Goal: Task Accomplishment & Management: Complete application form

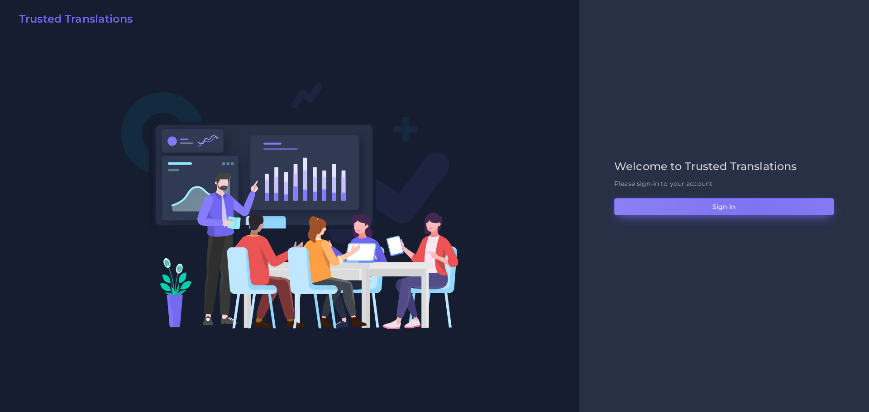
click at [756, 204] on button "Sign in" at bounding box center [724, 206] width 220 height 17
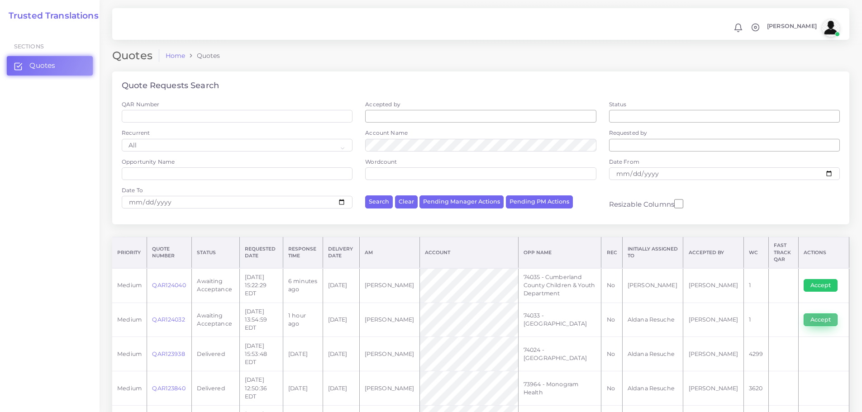
click at [818, 314] on button "Accept" at bounding box center [820, 320] width 34 height 13
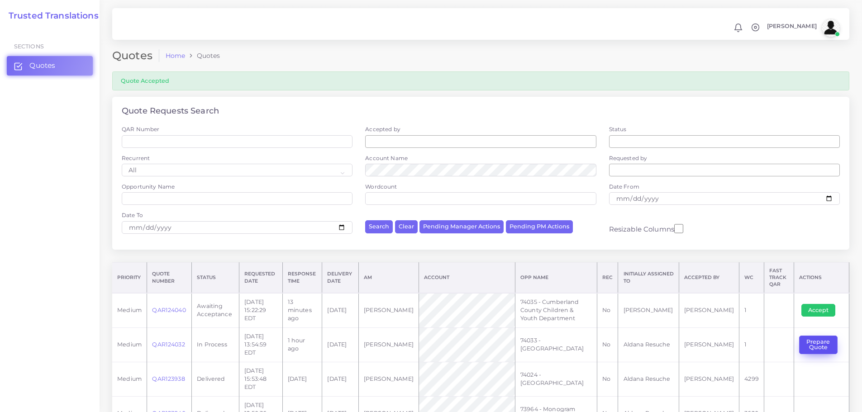
click at [808, 339] on button "Prepare Quote" at bounding box center [818, 345] width 38 height 19
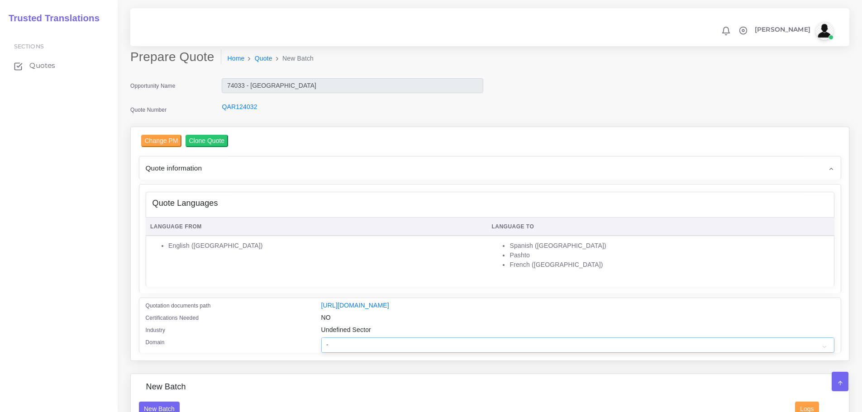
click at [394, 348] on select "- Advertising and Media Agriculture, Forestry and Fishing Architecture, Buildin…" at bounding box center [577, 345] width 513 height 15
select select "Healthcare and Health Sciences"
click at [321, 344] on select "- Advertising and Media Agriculture, Forestry and Fishing Architecture, Buildin…" at bounding box center [577, 345] width 513 height 15
click at [74, 66] on link "Quotes" at bounding box center [59, 65] width 104 height 19
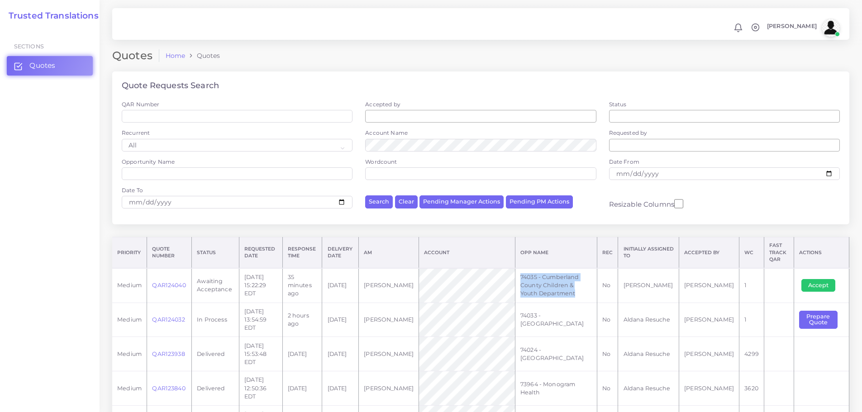
drag, startPoint x: 526, startPoint y: 281, endPoint x: 618, endPoint y: 289, distance: 92.2
click at [597, 289] on td "74035 - Cumberland County Children & Youth Department" at bounding box center [556, 285] width 82 height 34
copy td "74035 - Cumberland County Children & Youth Department"
click at [817, 283] on button "Accept" at bounding box center [818, 285] width 34 height 13
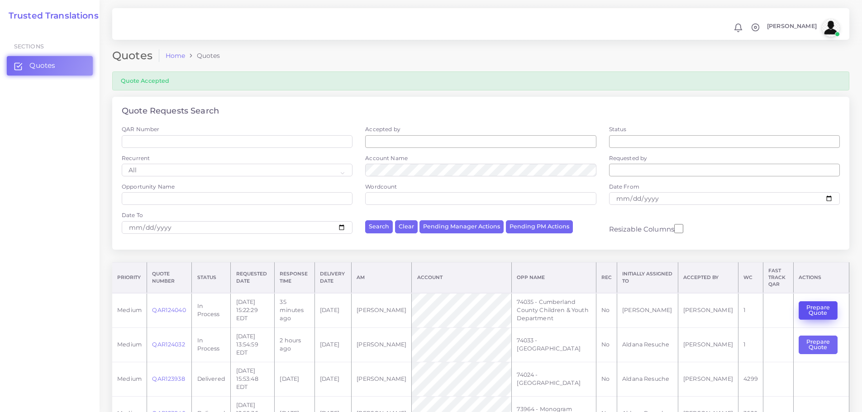
click at [815, 303] on button "Prepare Quote" at bounding box center [818, 310] width 39 height 19
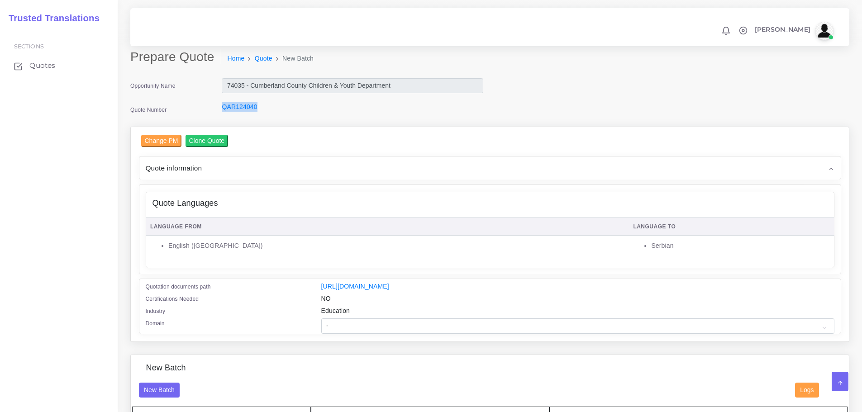
drag, startPoint x: 259, startPoint y: 107, endPoint x: 220, endPoint y: 109, distance: 38.5
click at [220, 109] on div "QAR124040" at bounding box center [352, 111] width 275 height 18
copy link "QAR124040"
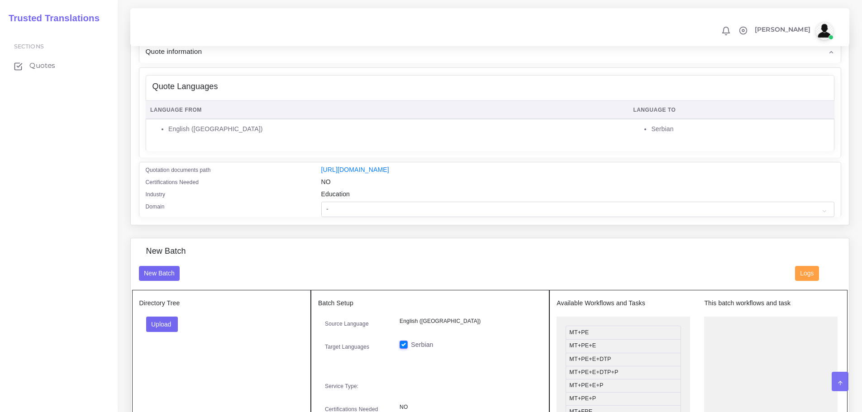
scroll to position [45, 0]
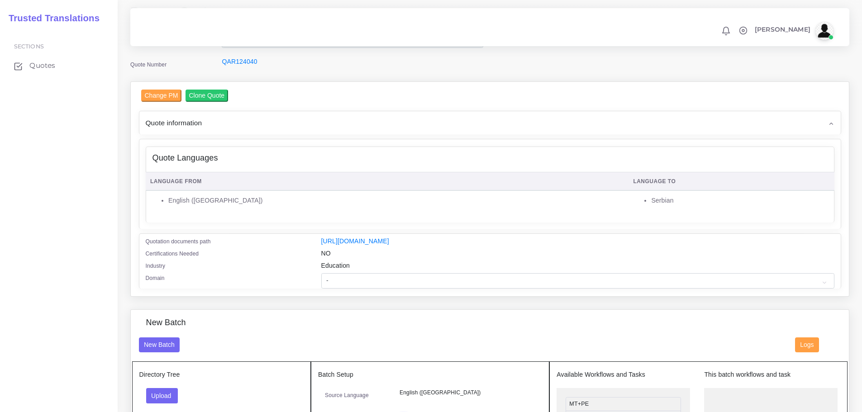
click at [426, 126] on div "Quote information" at bounding box center [489, 122] width 701 height 23
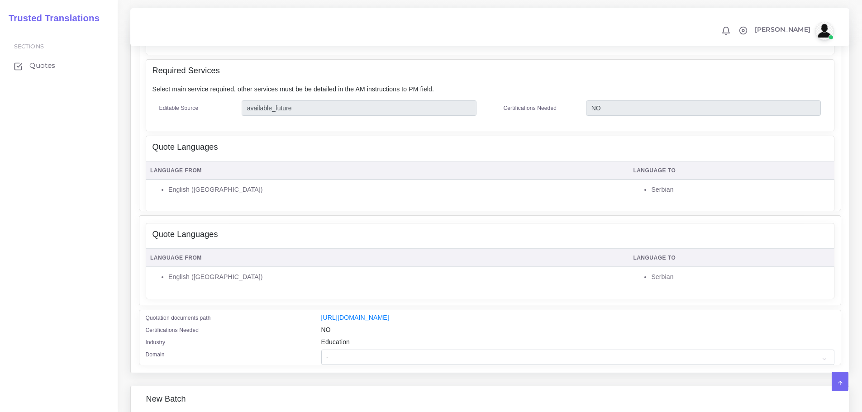
scroll to position [543, 0]
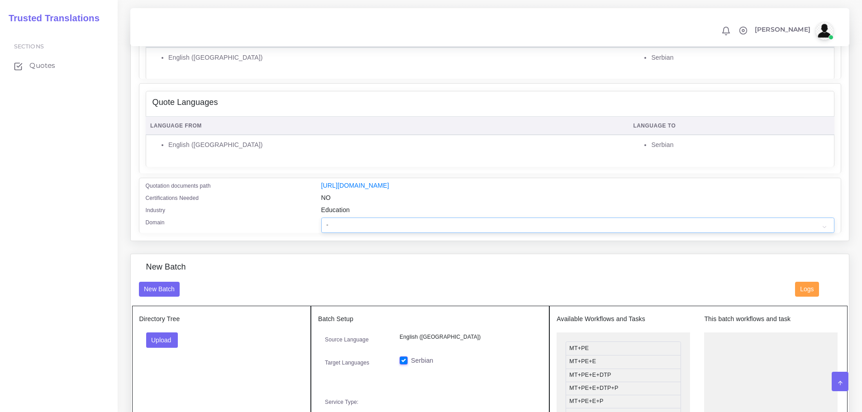
click at [397, 230] on select "- Advertising and Media Agriculture, Forestry and Fishing Architecture, Buildin…" at bounding box center [577, 225] width 513 height 15
click at [165, 342] on button "Upload" at bounding box center [162, 340] width 32 height 15
click at [165, 387] on div "Folder Files" at bounding box center [177, 369] width 63 height 36
click at [169, 385] on div "Directory Tree Upload Folder Files un/check all" at bounding box center [221, 417] width 179 height 223
click at [175, 348] on button "Upload" at bounding box center [162, 340] width 32 height 15
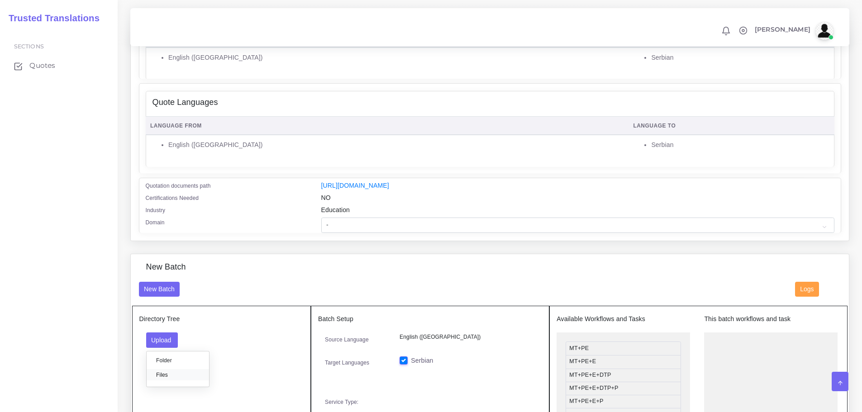
click at [167, 376] on label "Files" at bounding box center [178, 374] width 62 height 11
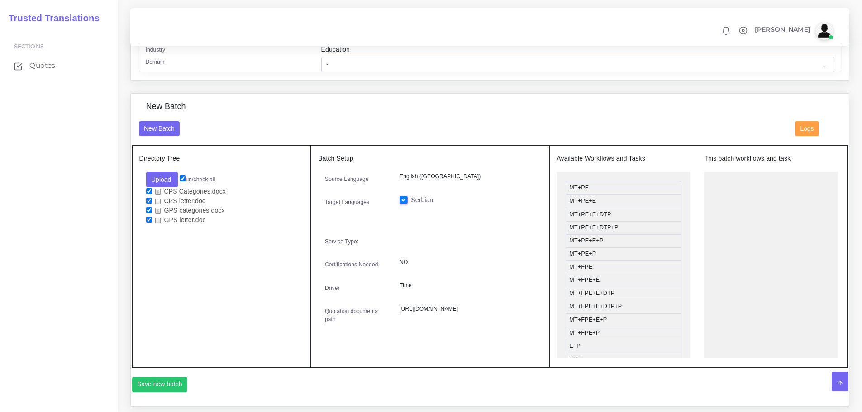
scroll to position [724, 0]
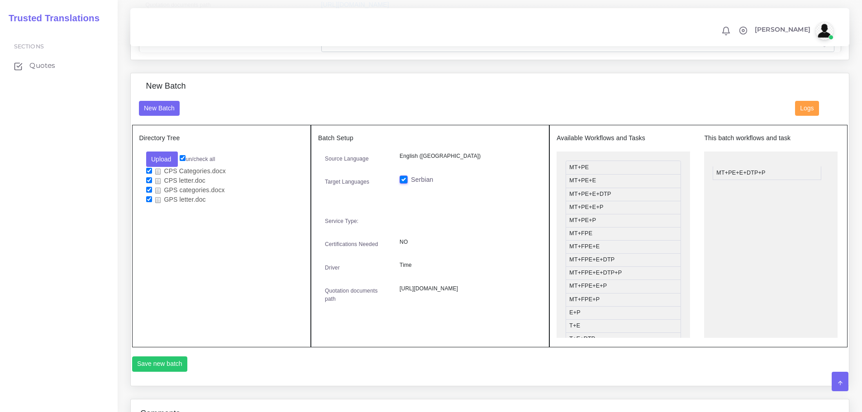
drag, startPoint x: 607, startPoint y: 212, endPoint x: 756, endPoint y: 176, distance: 153.2
click at [147, 372] on button "Save new batch" at bounding box center [160, 364] width 56 height 15
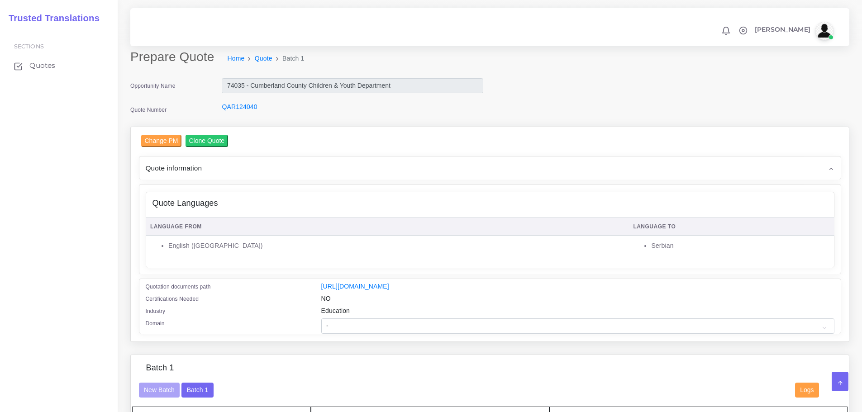
click at [337, 203] on div "Quote Languages" at bounding box center [490, 203] width 688 height 23
click at [358, 334] on select "- Advertising and Media Agriculture, Forestry and Fishing Architecture, Buildin…" at bounding box center [577, 326] width 513 height 15
select select "Legal Services"
click at [321, 325] on select "- Advertising and Media Agriculture, Forestry and Fishing Architecture, Buildin…" at bounding box center [577, 326] width 513 height 15
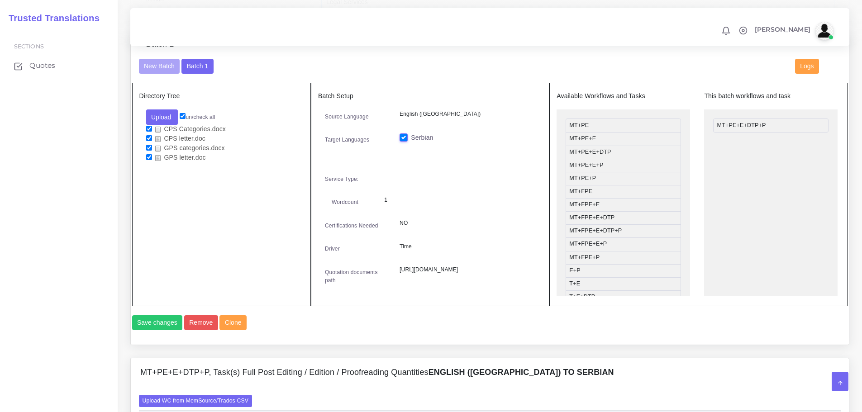
scroll to position [588, 0]
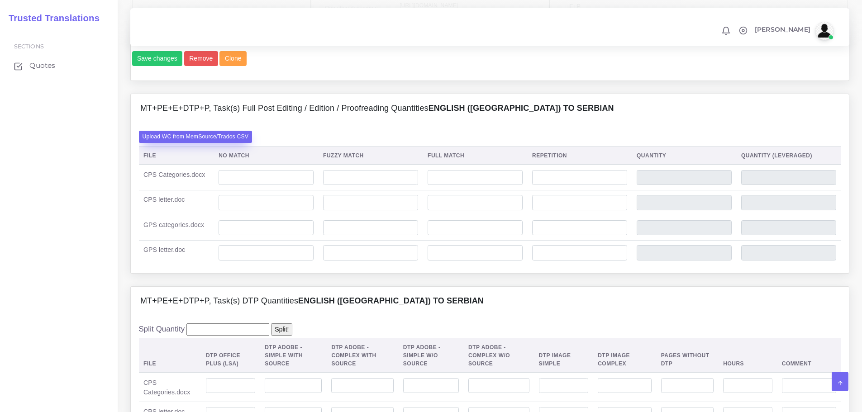
click at [167, 143] on label "Upload WC from MemSource/Trados CSV" at bounding box center [196, 137] width 114 height 12
click at [0, 0] on input "Upload WC from MemSource/Trados CSV" at bounding box center [0, 0] width 0 height 0
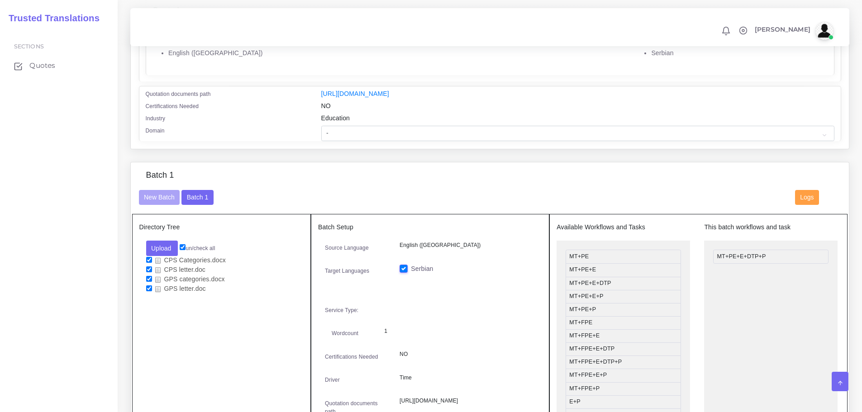
scroll to position [136, 0]
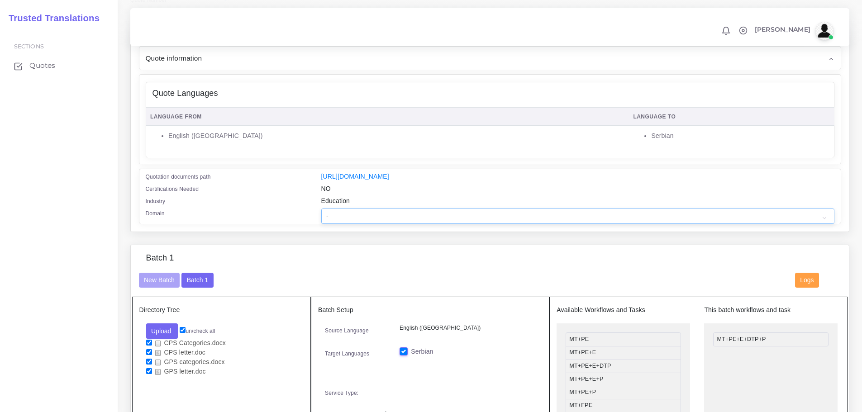
drag, startPoint x: 339, startPoint y: 223, endPoint x: 350, endPoint y: 223, distance: 10.9
click at [339, 223] on select "- Advertising and Media Agriculture, Forestry and Fishing Architecture, Buildin…" at bounding box center [577, 216] width 513 height 15
select select "Legal Services"
click at [321, 215] on select "- Advertising and Media Agriculture, Forestry and Fishing Architecture, Buildin…" at bounding box center [577, 216] width 513 height 15
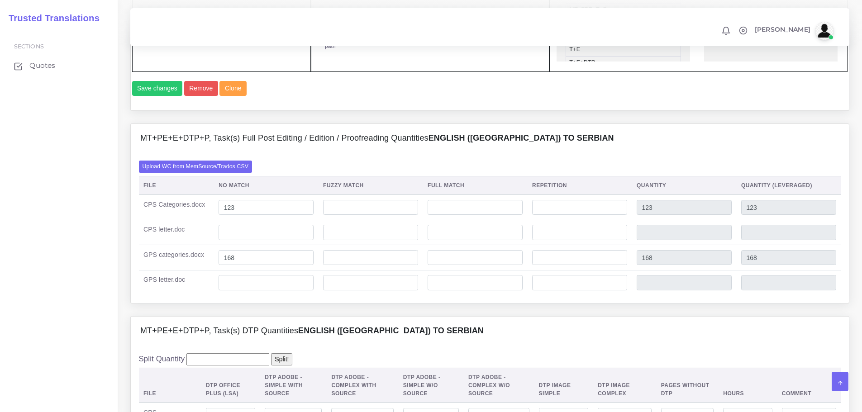
scroll to position [679, 0]
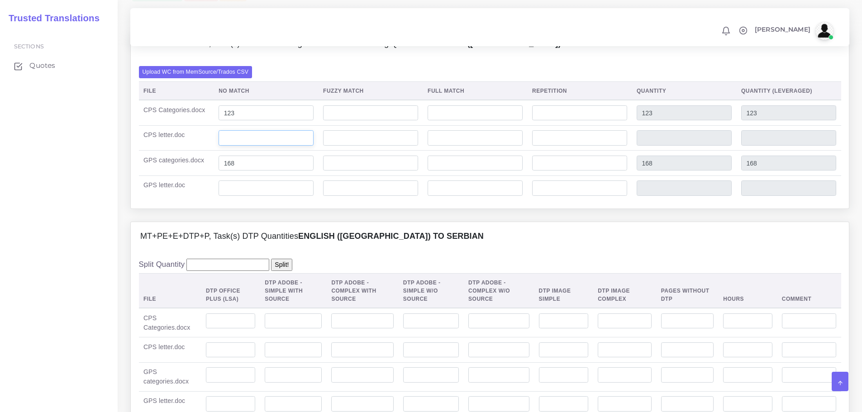
click at [250, 146] on input "number" at bounding box center [266, 137] width 95 height 15
type input "1032"
click at [241, 196] on input "number" at bounding box center [266, 188] width 95 height 15
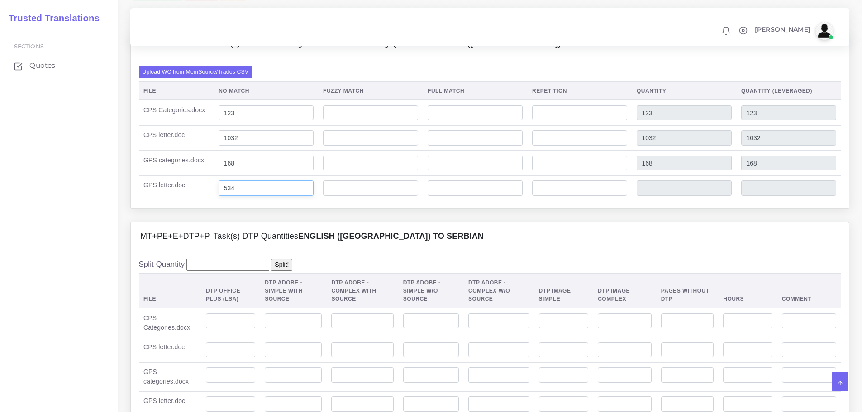
type input "534"
click at [424, 251] on div "MT+PE+E+DTP+P, Task(s) DTP Quantities English (US) TO Serbian" at bounding box center [490, 236] width 718 height 29
drag, startPoint x: 143, startPoint y: 220, endPoint x: 189, endPoint y: 220, distance: 46.1
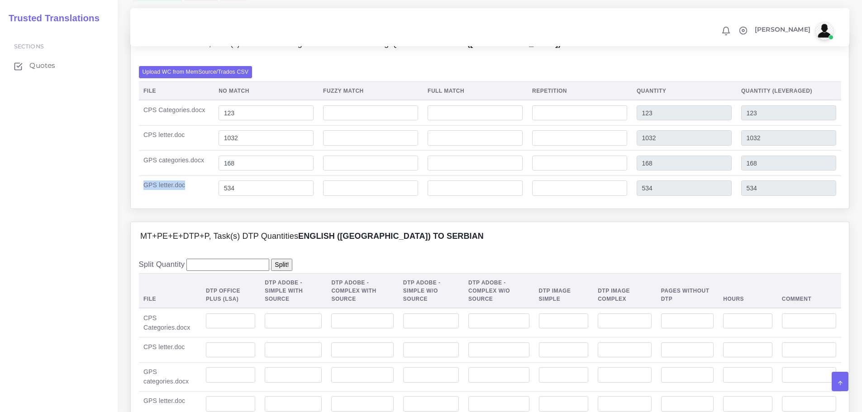
click at [189, 200] on td "GPS letter.doc" at bounding box center [176, 188] width 75 height 25
click at [208, 78] on label "Upload WC from MemSource/Trados CSV" at bounding box center [196, 72] width 114 height 12
click at [0, 0] on input "Upload WC from MemSource/Trados CSV" at bounding box center [0, 0] width 0 height 0
drag, startPoint x: 210, startPoint y: 219, endPoint x: 201, endPoint y: 217, distance: 9.2
click at [201, 200] on tr "GPS letter.doc 534 534 534" at bounding box center [490, 188] width 702 height 25
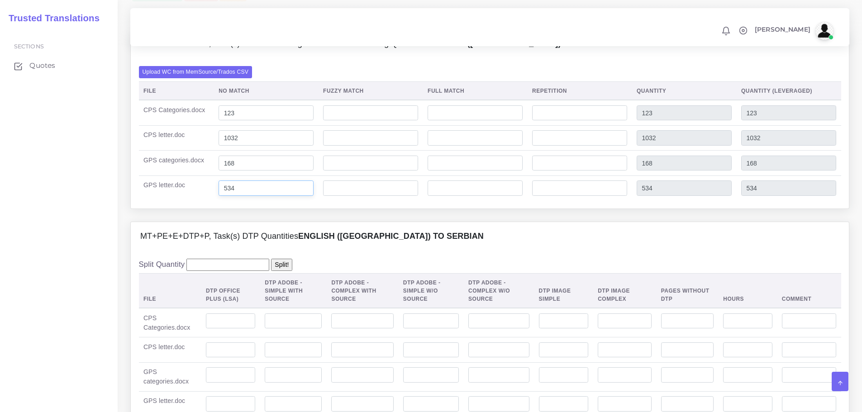
type input "2"
type input "526"
drag, startPoint x: 235, startPoint y: 174, endPoint x: 197, endPoint y: 172, distance: 38.5
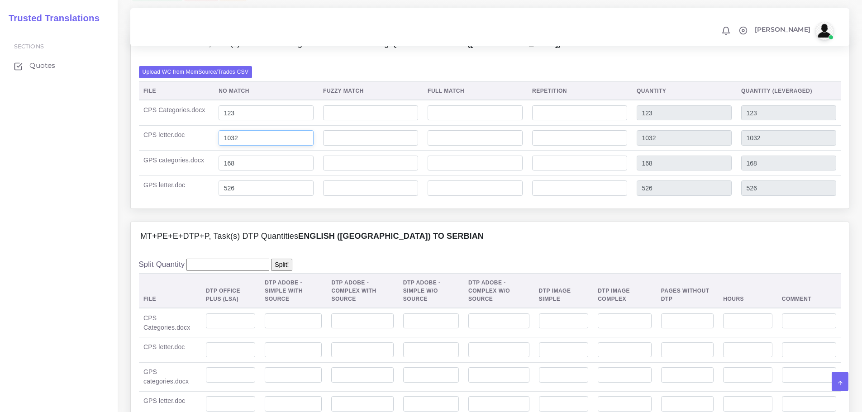
click at [197, 151] on tr "CPS letter.doc 1032 1032 1032" at bounding box center [490, 137] width 702 height 25
type input "961"
click at [561, 176] on td at bounding box center [580, 163] width 105 height 25
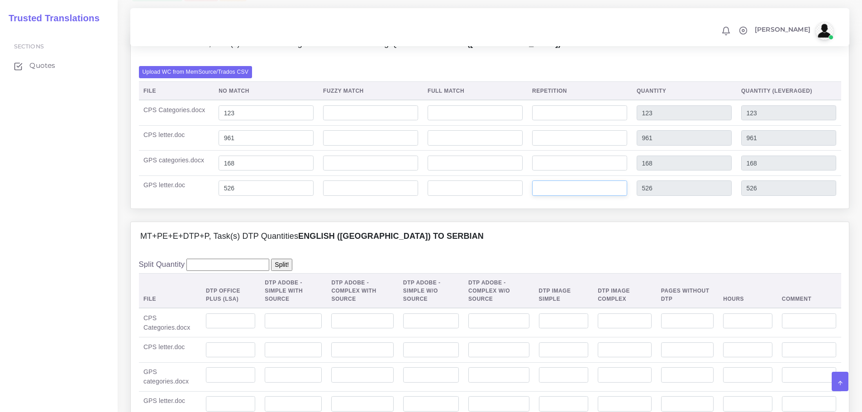
click at [559, 196] on input "number" at bounding box center [579, 188] width 95 height 15
type input "5"
type input "531"
type input "527"
click at [551, 146] on input "number" at bounding box center [579, 137] width 95 height 15
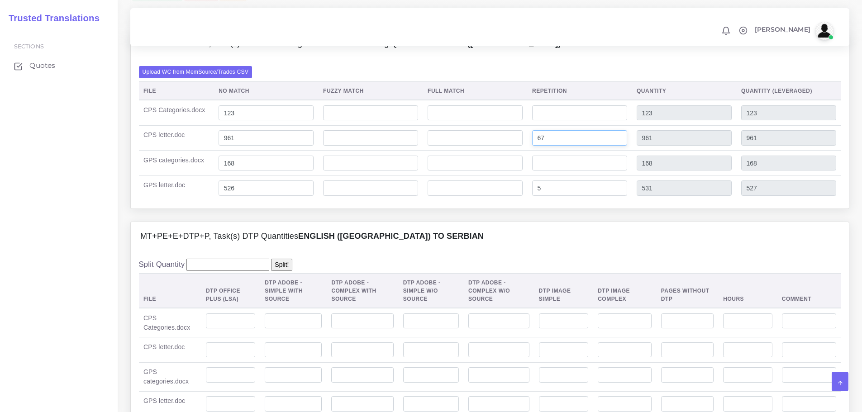
type input "67"
type input "1028"
type input "977"
click at [357, 146] on input "number" at bounding box center [370, 137] width 95 height 15
type input "0"
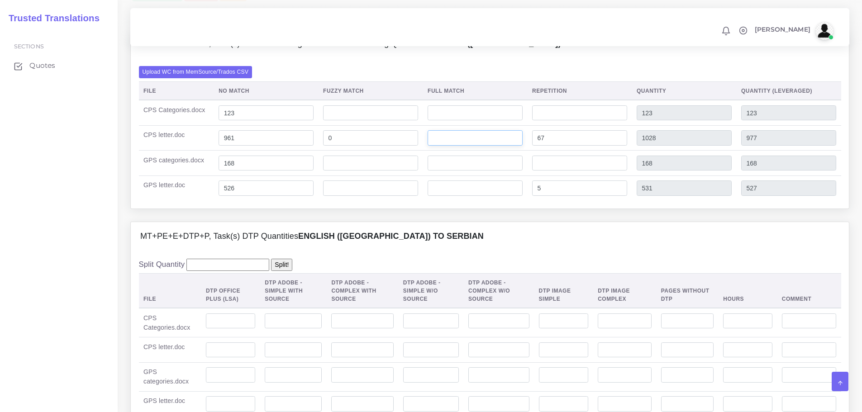
click at [460, 146] on input "number" at bounding box center [475, 137] width 95 height 15
type input "0"
click at [490, 171] on input "number" at bounding box center [475, 163] width 95 height 15
type input "3"
type input "171"
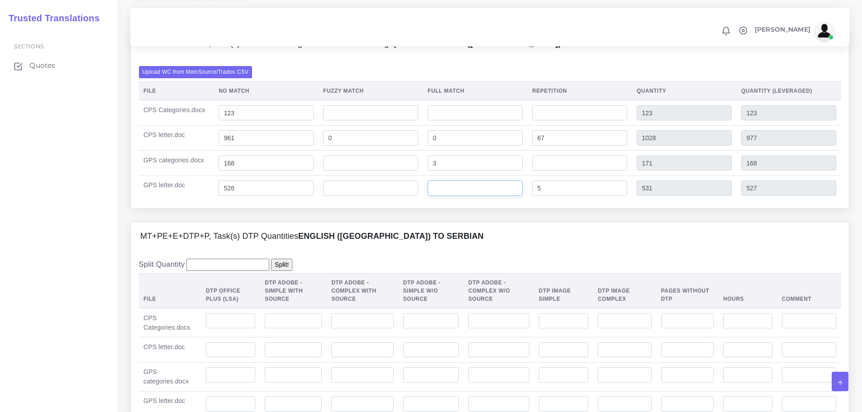
click at [451, 196] on input "number" at bounding box center [475, 188] width 95 height 15
type input "3"
type input "534"
type input "528"
drag, startPoint x: 449, startPoint y: 200, endPoint x: 413, endPoint y: 194, distance: 36.7
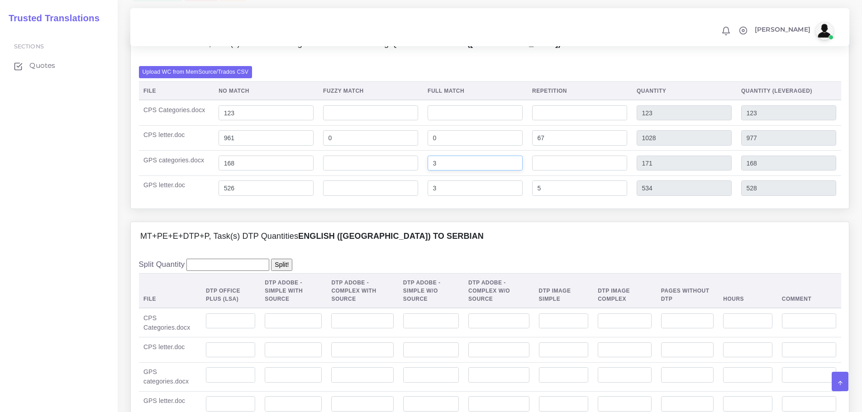
click at [413, 176] on tr "GPS categories.docx 168 3 171 168" at bounding box center [490, 163] width 702 height 25
type input "0"
type input "168"
drag, startPoint x: 457, startPoint y: 167, endPoint x: 452, endPoint y: 167, distance: 5.0
click at [452, 146] on input "0" at bounding box center [475, 137] width 95 height 15
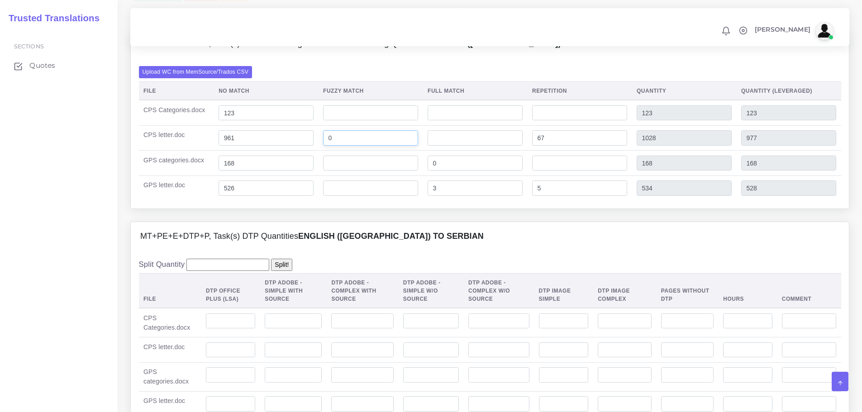
type input "00"
type input "0"
type input "04"
drag, startPoint x: 340, startPoint y: 172, endPoint x: 252, endPoint y: 170, distance: 87.3
click at [252, 151] on tr "CPS letter.doc 961 04 0 67 1028 977" at bounding box center [490, 137] width 702 height 25
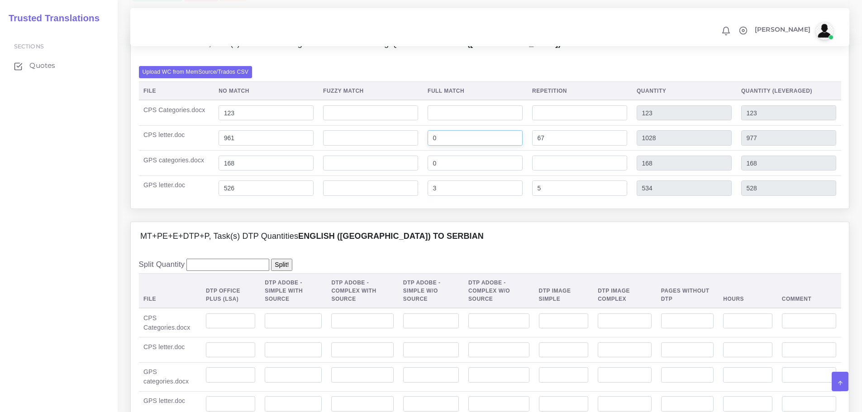
type input "0"
drag, startPoint x: 457, startPoint y: 170, endPoint x: 434, endPoint y: 174, distance: 23.4
click at [434, 146] on input "0" at bounding box center [475, 137] width 95 height 15
type input "4"
type input "1032"
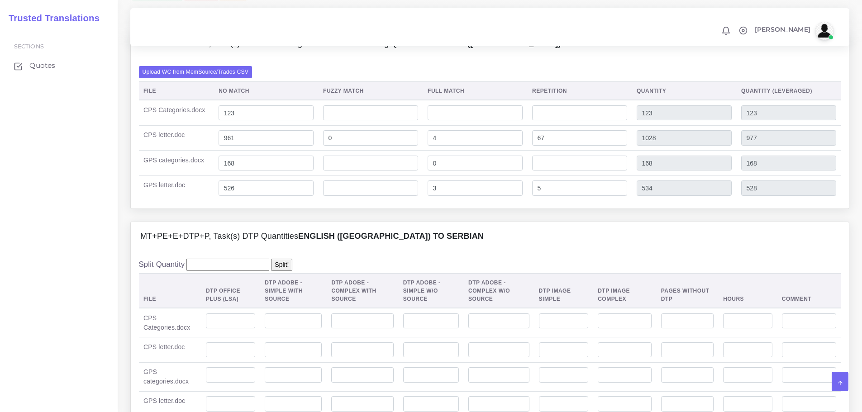
type input "978"
click at [433, 208] on div "Upload WC from MemSource/Trados CSV File No Match Fuzzy Match Full Match Repeti…" at bounding box center [490, 133] width 718 height 150
click at [482, 251] on div "MT+PE+E+DTP+P, Task(s) DTP Quantities English (US) TO Serbian" at bounding box center [490, 236] width 718 height 29
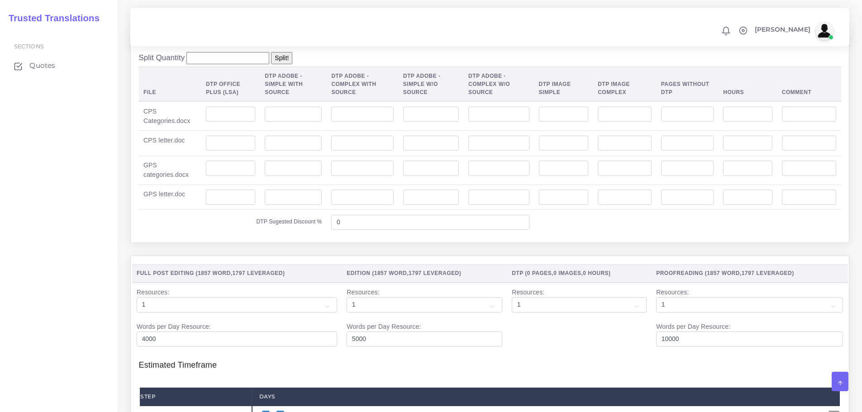
scroll to position [860, 0]
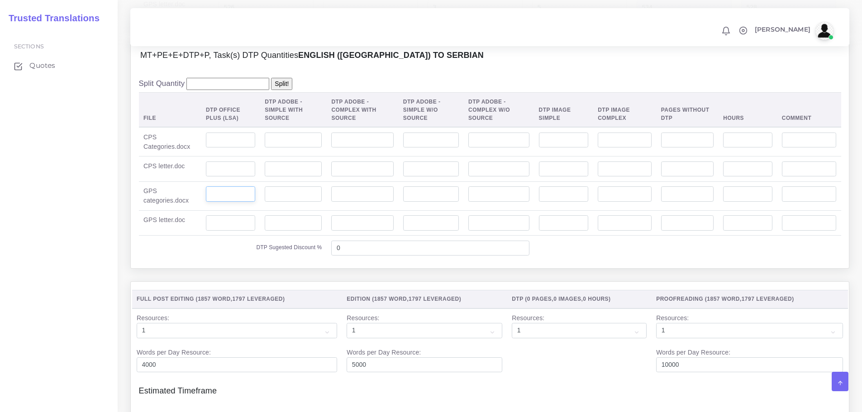
click at [230, 202] on input "number" at bounding box center [230, 193] width 49 height 15
type input "1"
click at [232, 148] on input "number" at bounding box center [230, 140] width 49 height 15
type input "1"
click at [223, 177] on input "number" at bounding box center [230, 169] width 49 height 15
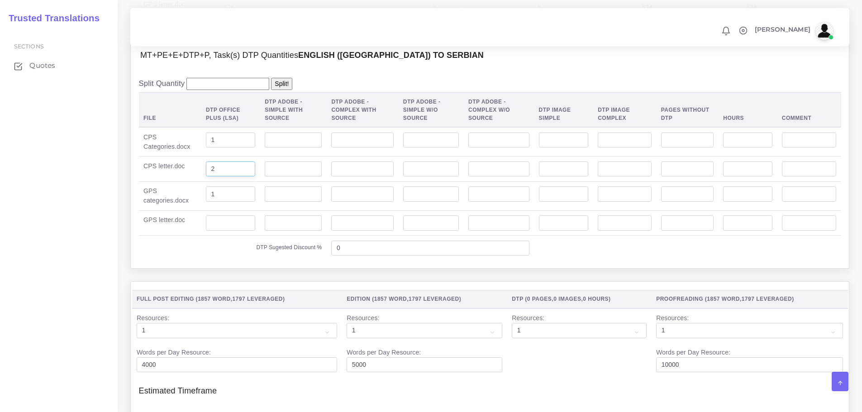
type input "2"
click at [222, 231] on input "number" at bounding box center [230, 222] width 49 height 15
type input "2"
click at [234, 261] on td "DTP Sugested Discount %" at bounding box center [233, 248] width 188 height 25
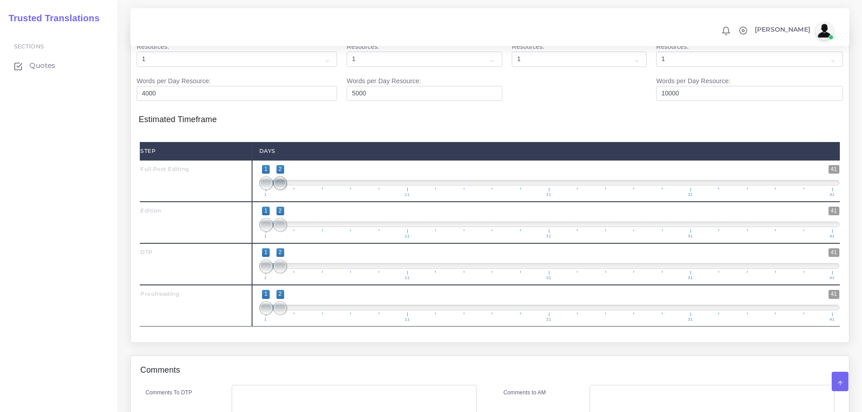
type input "1;3"
drag, startPoint x: 282, startPoint y: 223, endPoint x: 292, endPoint y: 222, distance: 9.5
click at [292, 190] on span at bounding box center [294, 183] width 14 height 14
drag, startPoint x: 280, startPoint y: 259, endPoint x: 307, endPoint y: 260, distance: 26.7
click at [307, 232] on span at bounding box center [309, 225] width 14 height 14
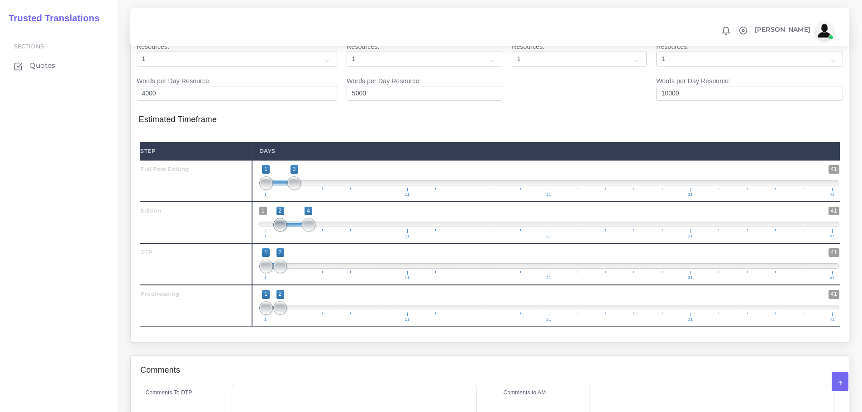
type input "3;4"
drag, startPoint x: 269, startPoint y: 260, endPoint x: 291, endPoint y: 259, distance: 22.6
click at [291, 232] on span at bounding box center [294, 225] width 14 height 14
drag, startPoint x: 280, startPoint y: 300, endPoint x: 315, endPoint y: 300, distance: 35.7
click at [315, 280] on span "1 41 1 5 1 — 5 1 11 21 31 41" at bounding box center [549, 264] width 580 height 32
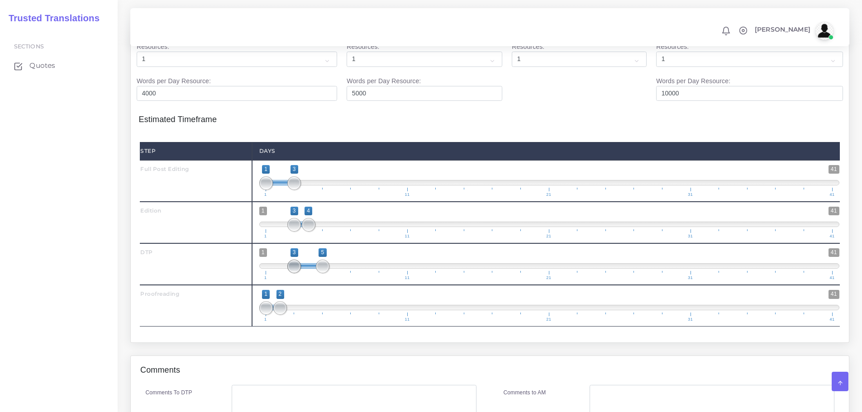
type input "4;5"
drag, startPoint x: 269, startPoint y: 299, endPoint x: 309, endPoint y: 300, distance: 40.3
click at [309, 273] on span at bounding box center [309, 267] width 14 height 14
drag, startPoint x: 283, startPoint y: 339, endPoint x: 331, endPoint y: 340, distance: 47.5
click at [338, 315] on span at bounding box center [337, 308] width 14 height 14
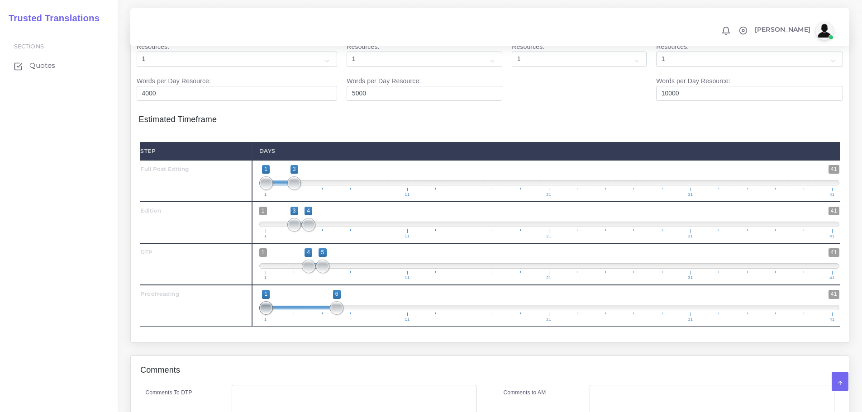
type input "5;6"
drag, startPoint x: 263, startPoint y: 340, endPoint x: 322, endPoint y: 343, distance: 58.4
click at [322, 315] on span at bounding box center [323, 308] width 14 height 14
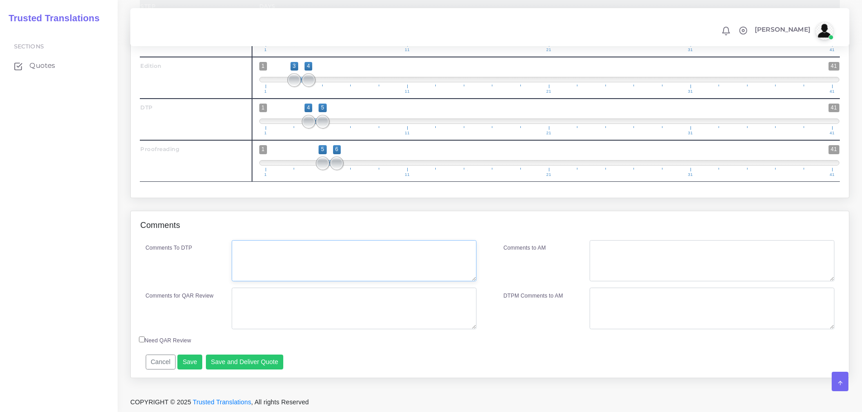
click at [272, 261] on textarea "Comments To DTP" at bounding box center [354, 261] width 245 height 42
type textarea "DTP in Word"
click at [316, 295] on textarea "Comments for QAR Review" at bounding box center [354, 309] width 245 height 42
type textarea "Full PE + ED + DTP + PRF"
drag, startPoint x: 328, startPoint y: 310, endPoint x: 189, endPoint y: 309, distance: 139.3
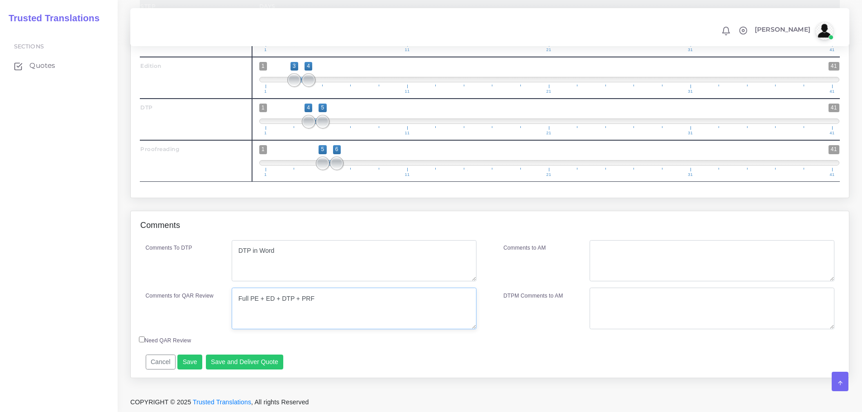
click at [189, 309] on div "Comments for QAR Review Full PE + ED + DTP + PRF" at bounding box center [311, 309] width 344 height 42
click at [651, 245] on textarea "Comments to AM" at bounding box center [712, 261] width 245 height 42
paste textarea "Full PE + ED + DTP + PRF"
type textarea "Full PE + ED + DTP + PRF"
click at [604, 219] on div "Comments" at bounding box center [490, 225] width 718 height 29
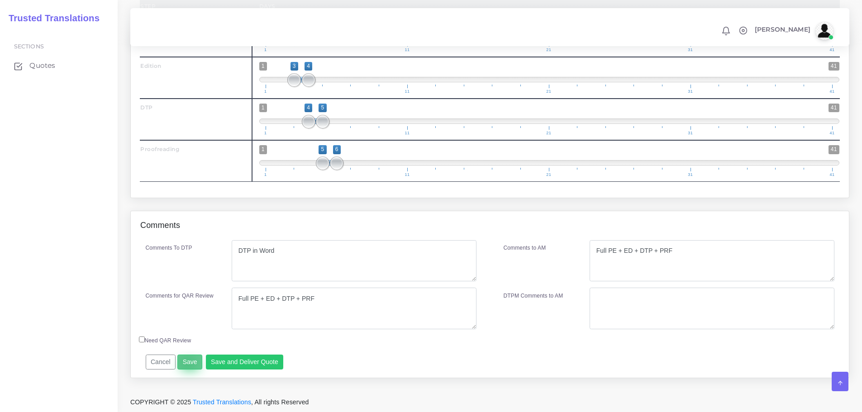
click at [186, 363] on button "Save" at bounding box center [189, 362] width 25 height 15
click at [257, 359] on button "Save and Deliver Quote" at bounding box center [245, 362] width 78 height 15
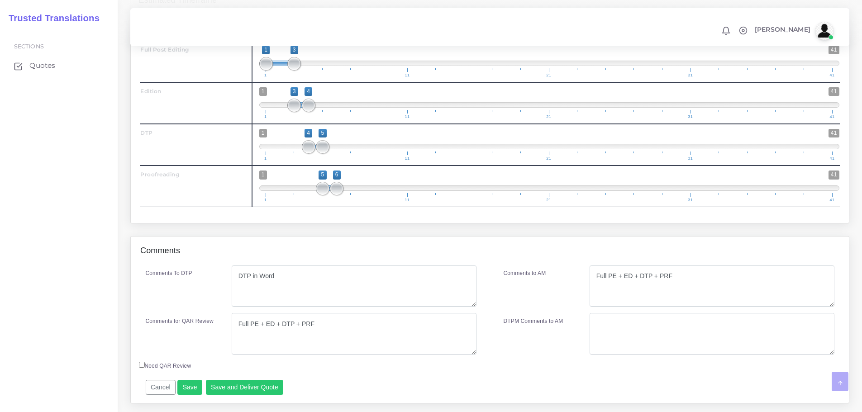
scroll to position [1311, 0]
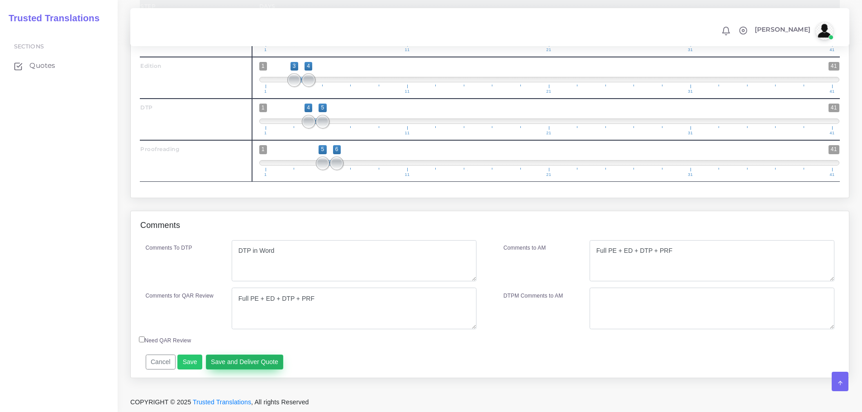
click at [257, 360] on button "Save and Deliver Quote" at bounding box center [245, 362] width 78 height 15
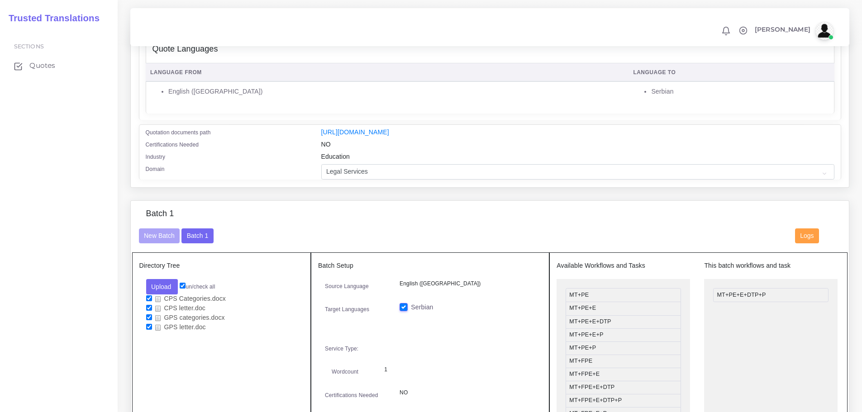
scroll to position [0, 0]
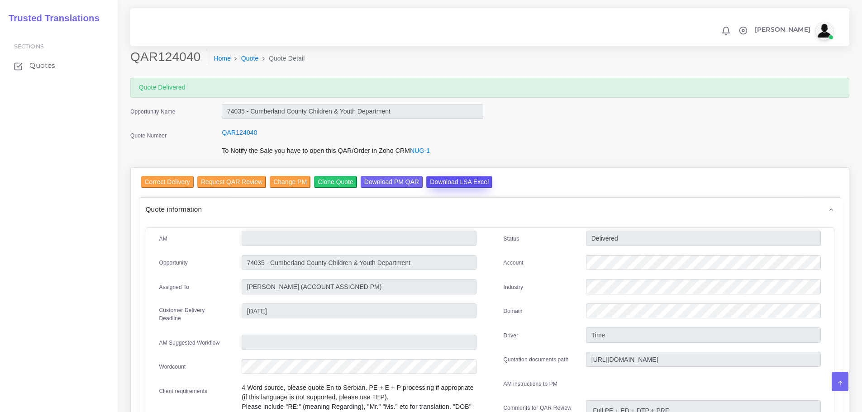
click at [461, 181] on input "Download LSA Excel" at bounding box center [459, 182] width 66 height 12
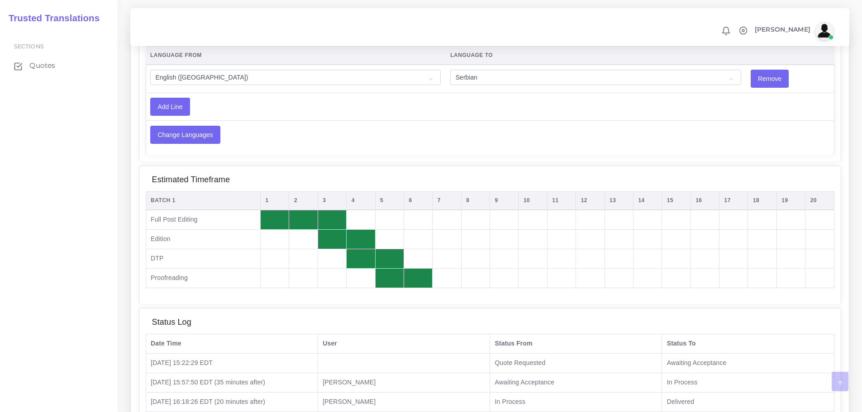
scroll to position [832, 0]
